Goal: Check status: Check status

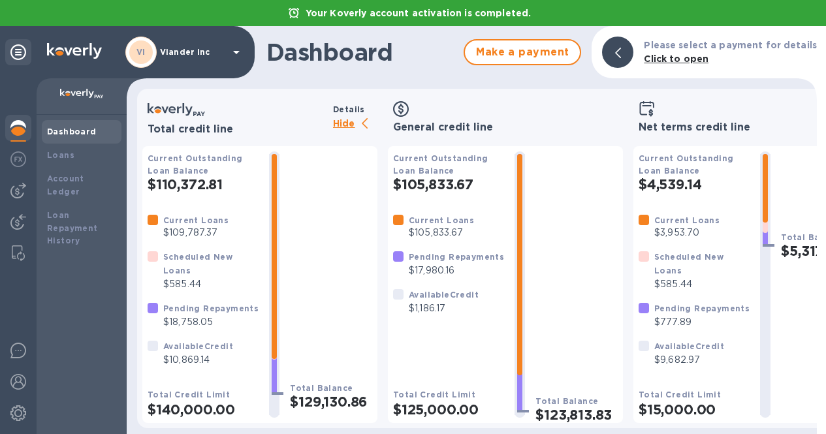
click at [14, 129] on img at bounding box center [18, 128] width 16 height 16
click at [66, 127] on b "Dashboard" at bounding box center [72, 132] width 50 height 10
click at [14, 127] on img at bounding box center [18, 128] width 16 height 16
click at [69, 133] on b "Dashboard" at bounding box center [72, 132] width 50 height 10
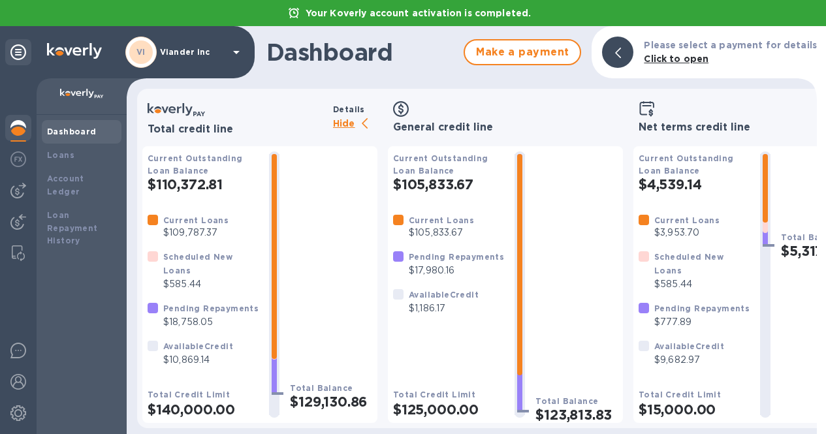
click at [193, 55] on p "Viander inc" at bounding box center [192, 52] width 65 height 9
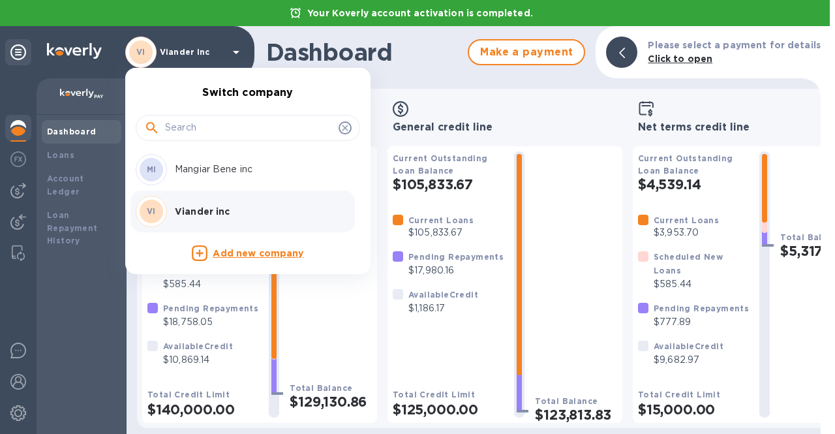
click at [498, 79] on div at bounding box center [417, 217] width 835 height 434
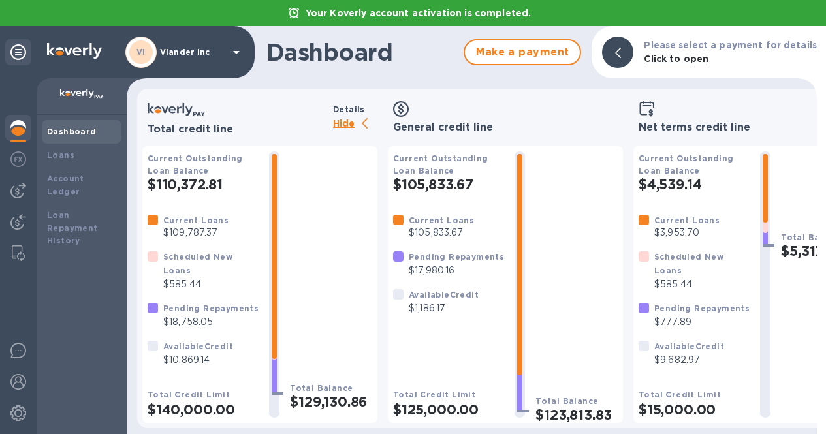
click at [336, 117] on p "Hide" at bounding box center [355, 124] width 44 height 16
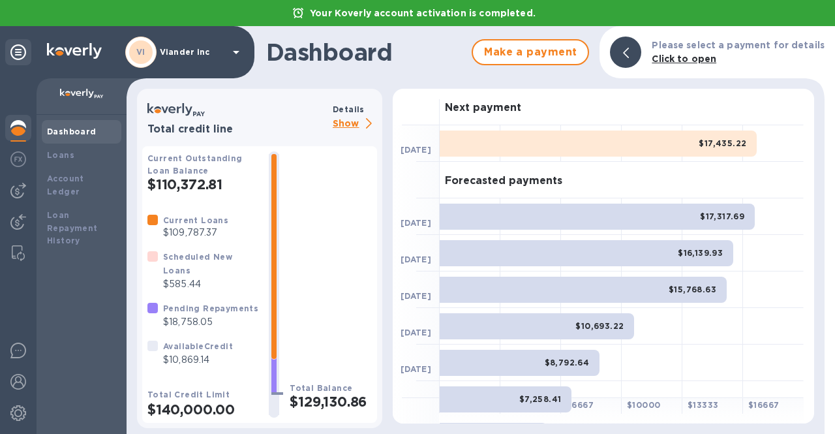
click at [233, 48] on icon at bounding box center [236, 52] width 16 height 16
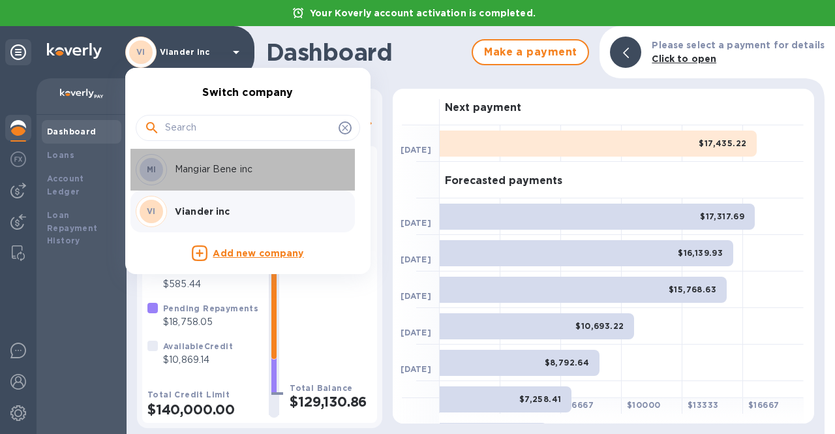
click at [221, 176] on div "MI Mangiar Bene inc" at bounding box center [238, 169] width 204 height 31
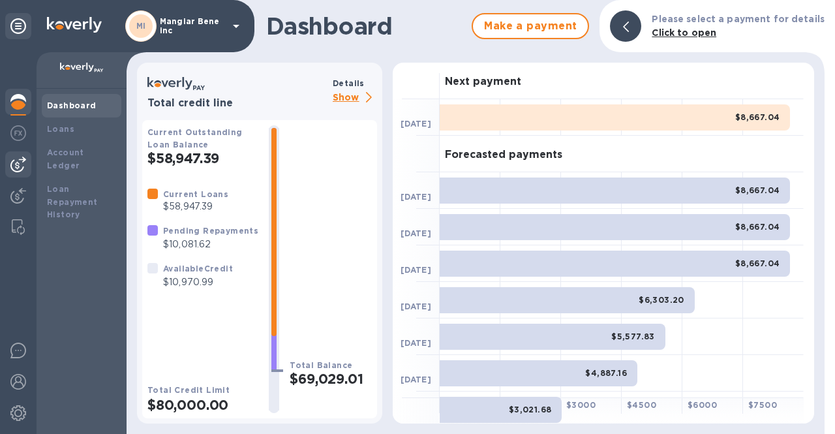
click at [16, 166] on img at bounding box center [18, 165] width 16 height 16
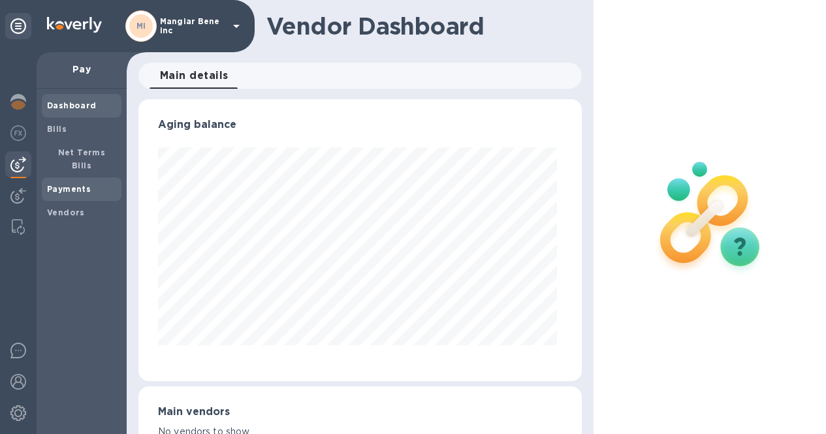
scroll to position [282, 438]
click at [67, 184] on b "Payments" at bounding box center [69, 189] width 44 height 10
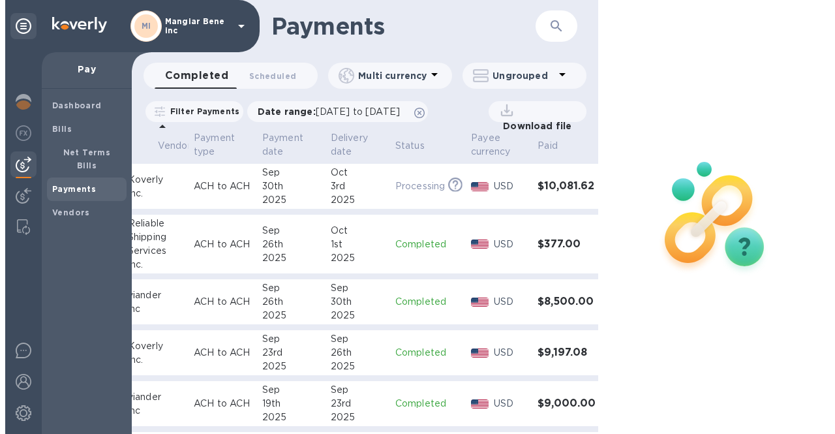
scroll to position [0, 124]
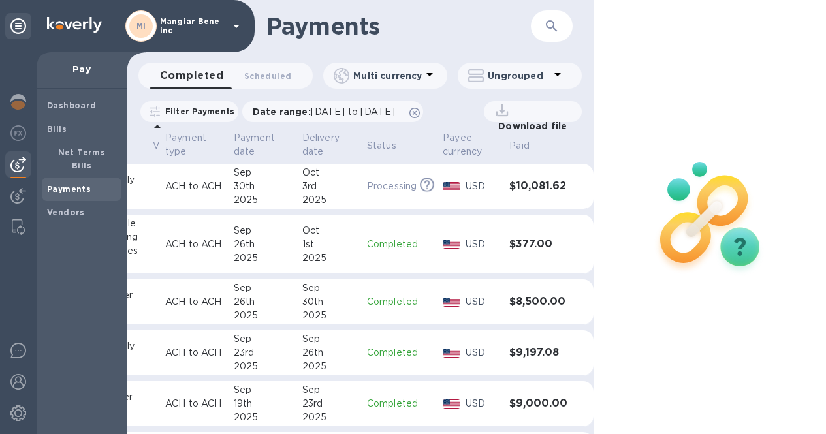
click at [516, 303] on h3 "$8,500.00" at bounding box center [538, 302] width 58 height 12
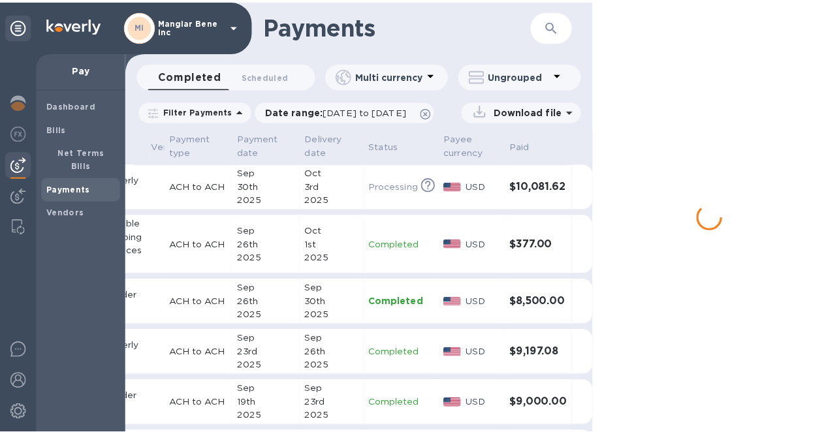
scroll to position [0, 117]
